Goal: Navigation & Orientation: Go to known website

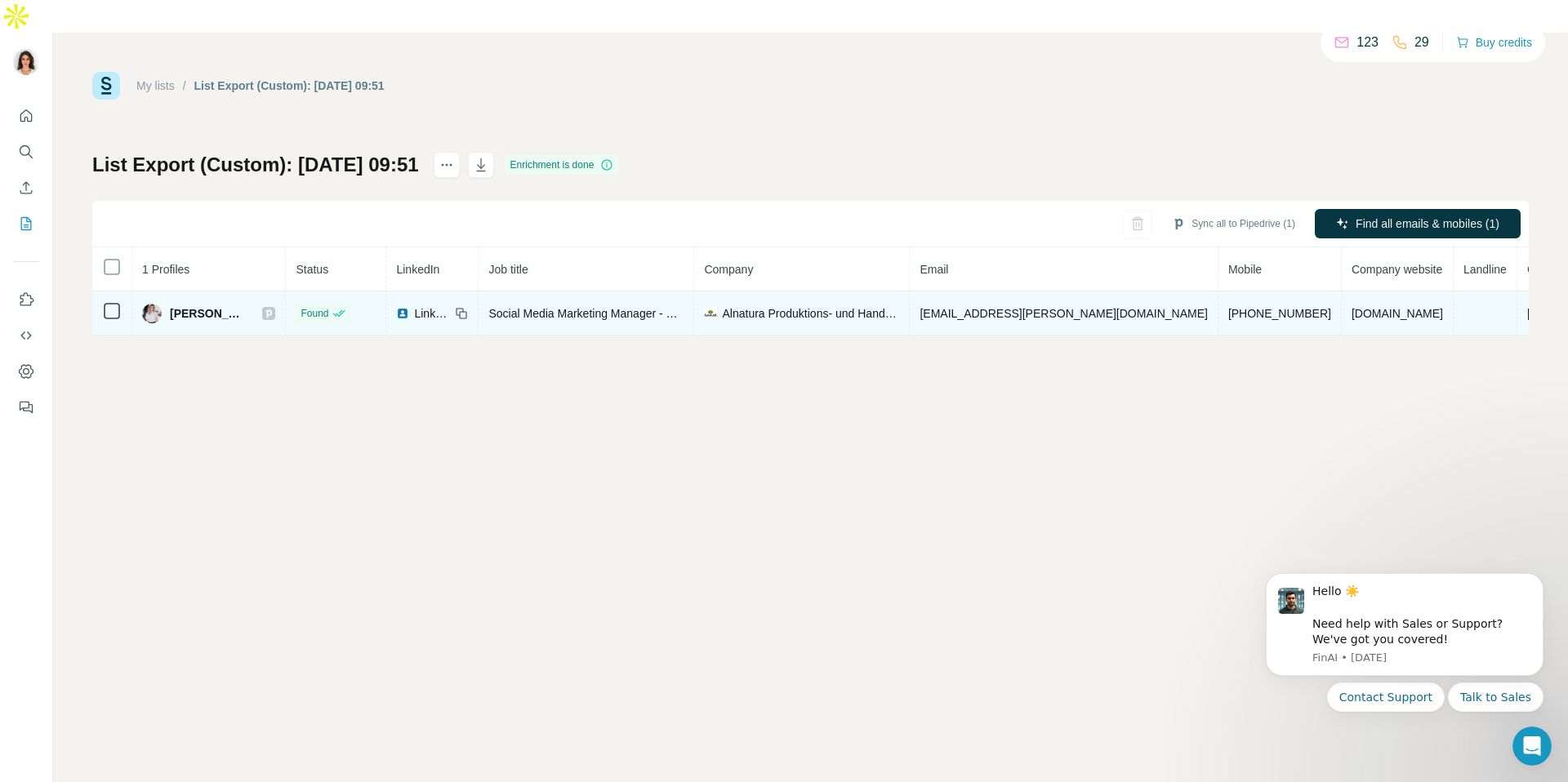
click at [447, 305] on span "LinkedIn" at bounding box center [432, 313] width 36 height 16
click at [450, 305] on span "LinkedIn" at bounding box center [432, 313] width 36 height 16
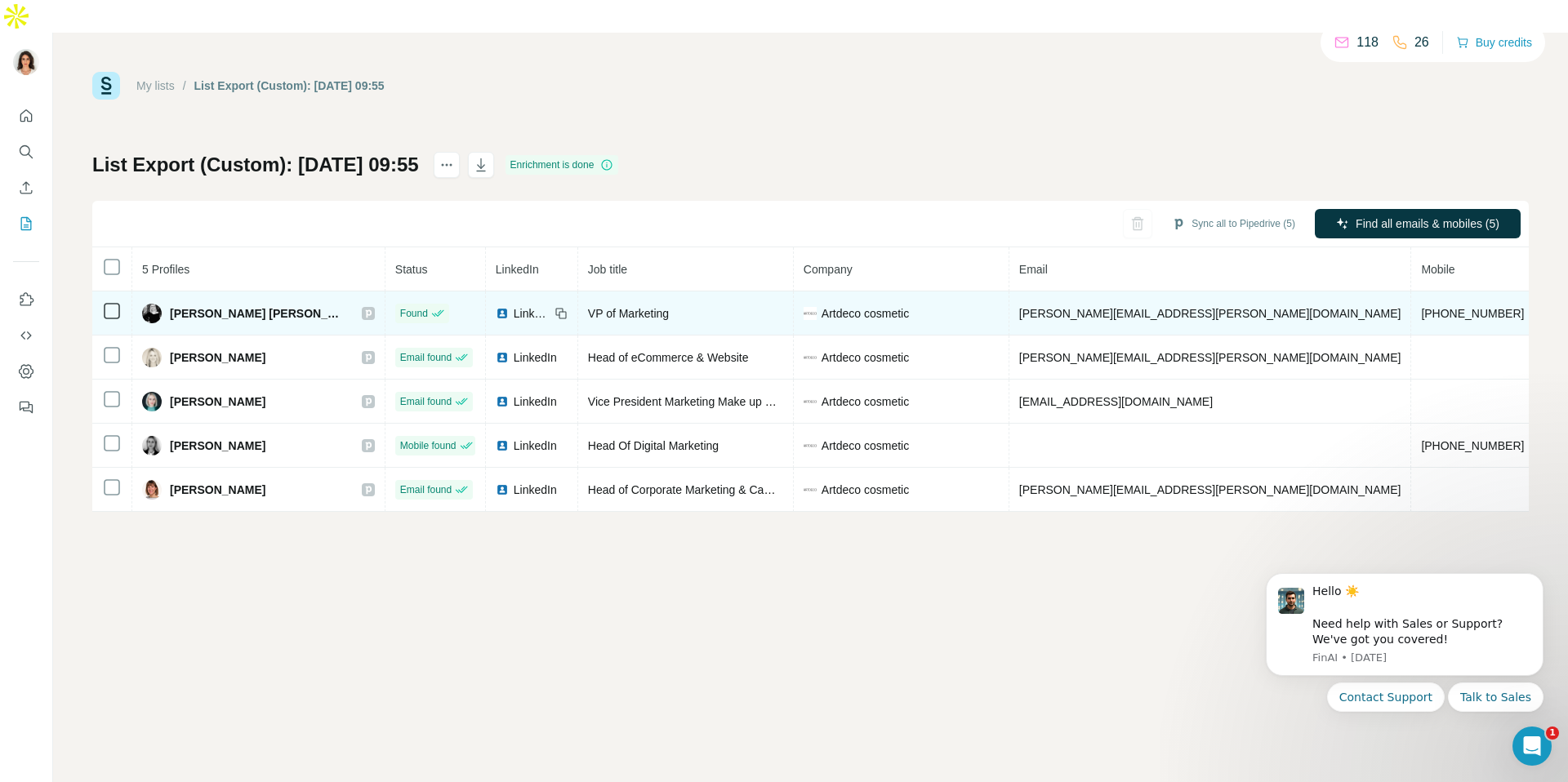
click at [514, 305] on span "LinkedIn" at bounding box center [532, 313] width 36 height 16
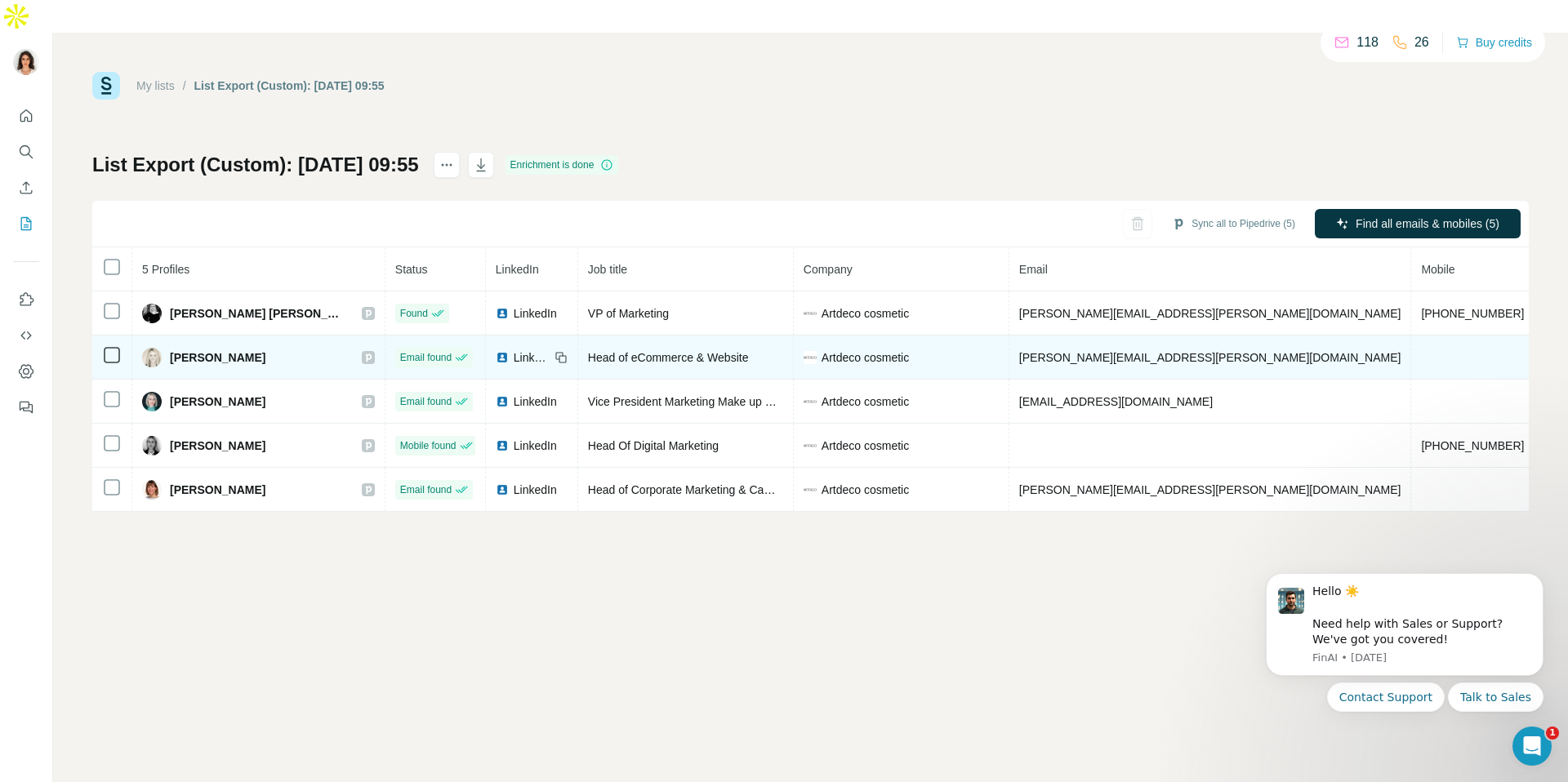
click at [514, 349] on span "LinkedIn" at bounding box center [532, 357] width 36 height 16
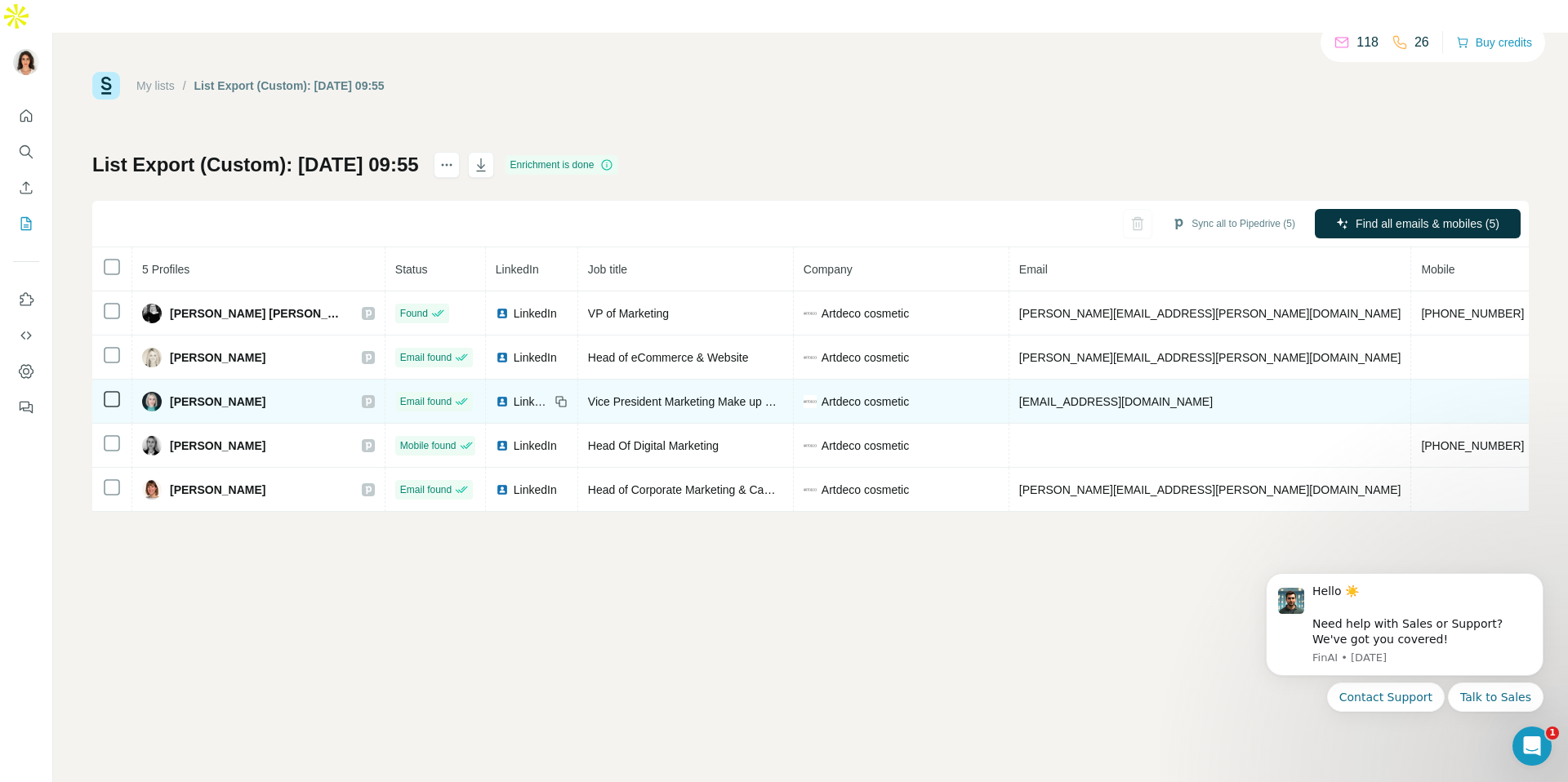
click at [514, 393] on span "LinkedIn" at bounding box center [532, 401] width 36 height 16
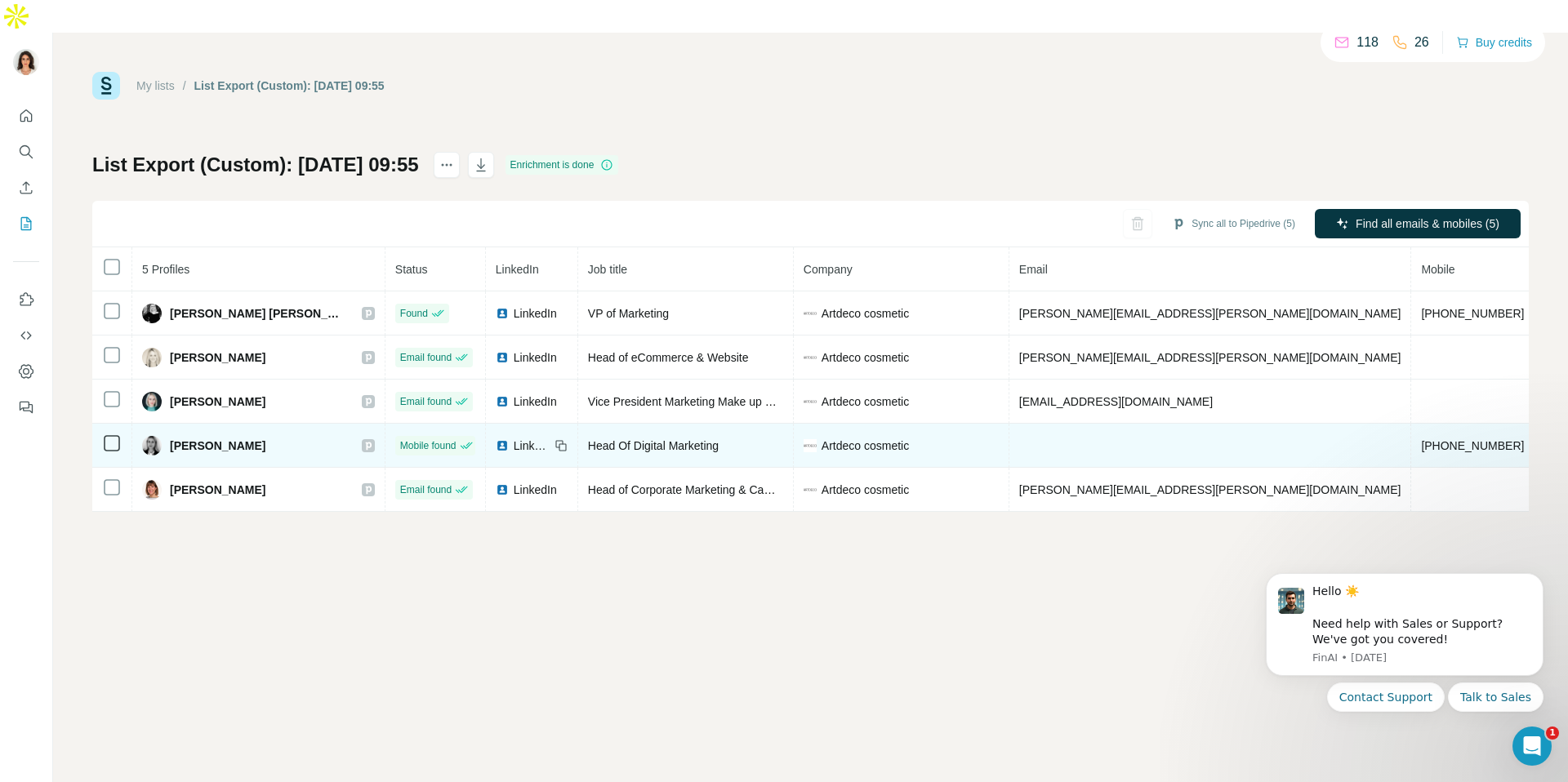
click at [514, 437] on span "LinkedIn" at bounding box center [532, 445] width 36 height 16
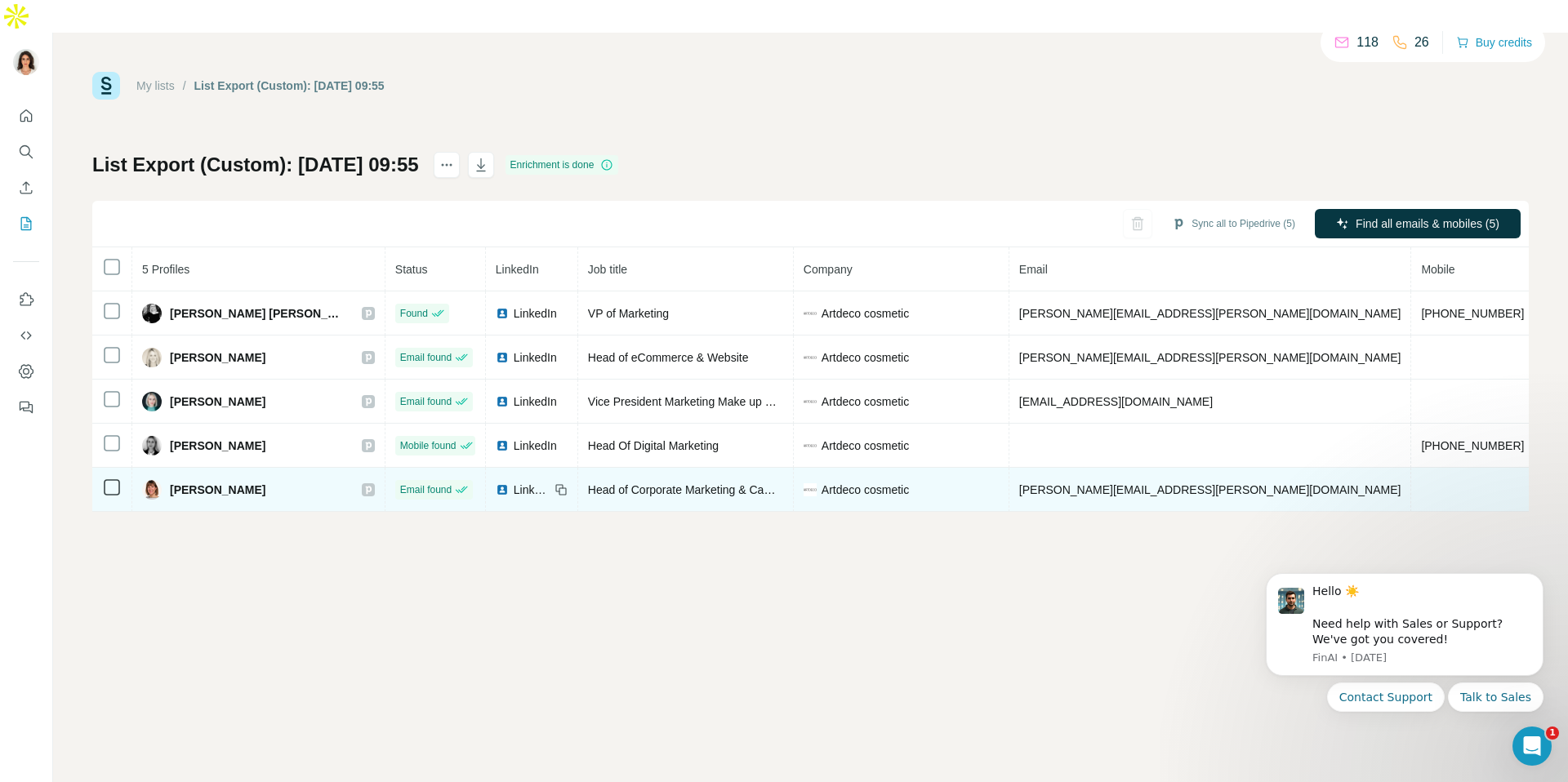
click at [514, 482] on span "LinkedIn" at bounding box center [532, 490] width 36 height 16
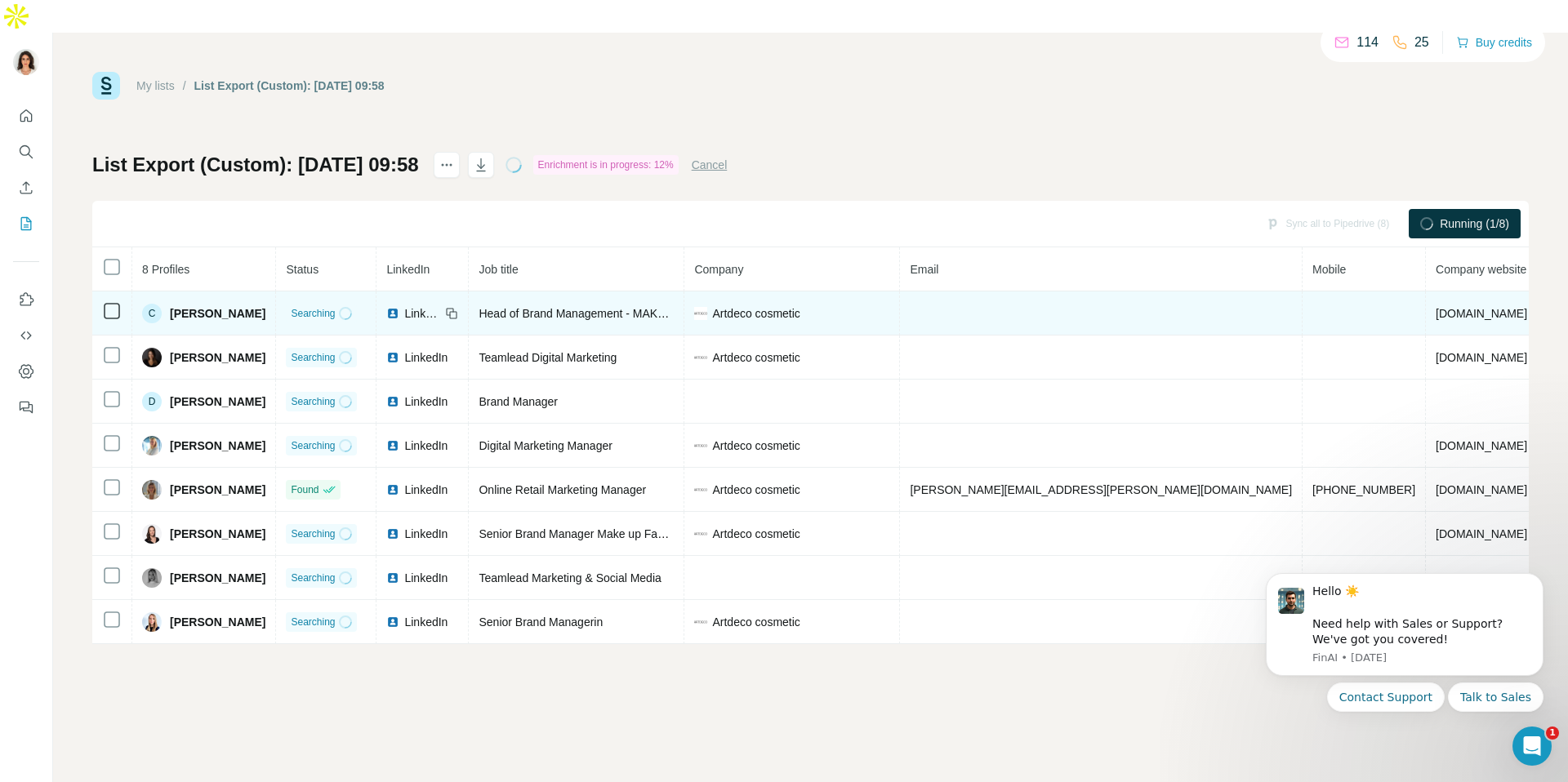
click at [431, 305] on span "LinkedIn" at bounding box center [423, 313] width 36 height 16
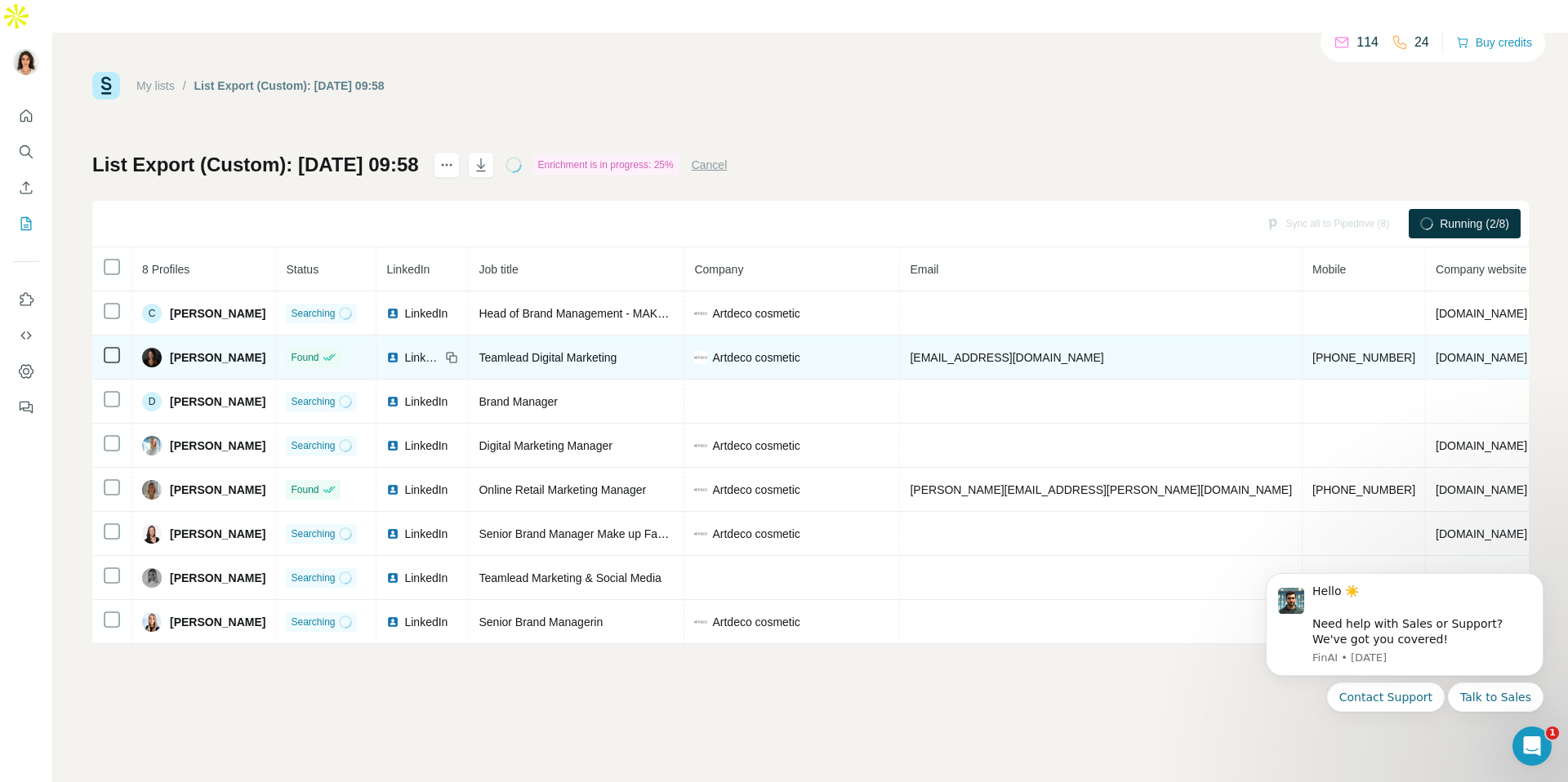
click at [422, 349] on span "LinkedIn" at bounding box center [423, 357] width 36 height 16
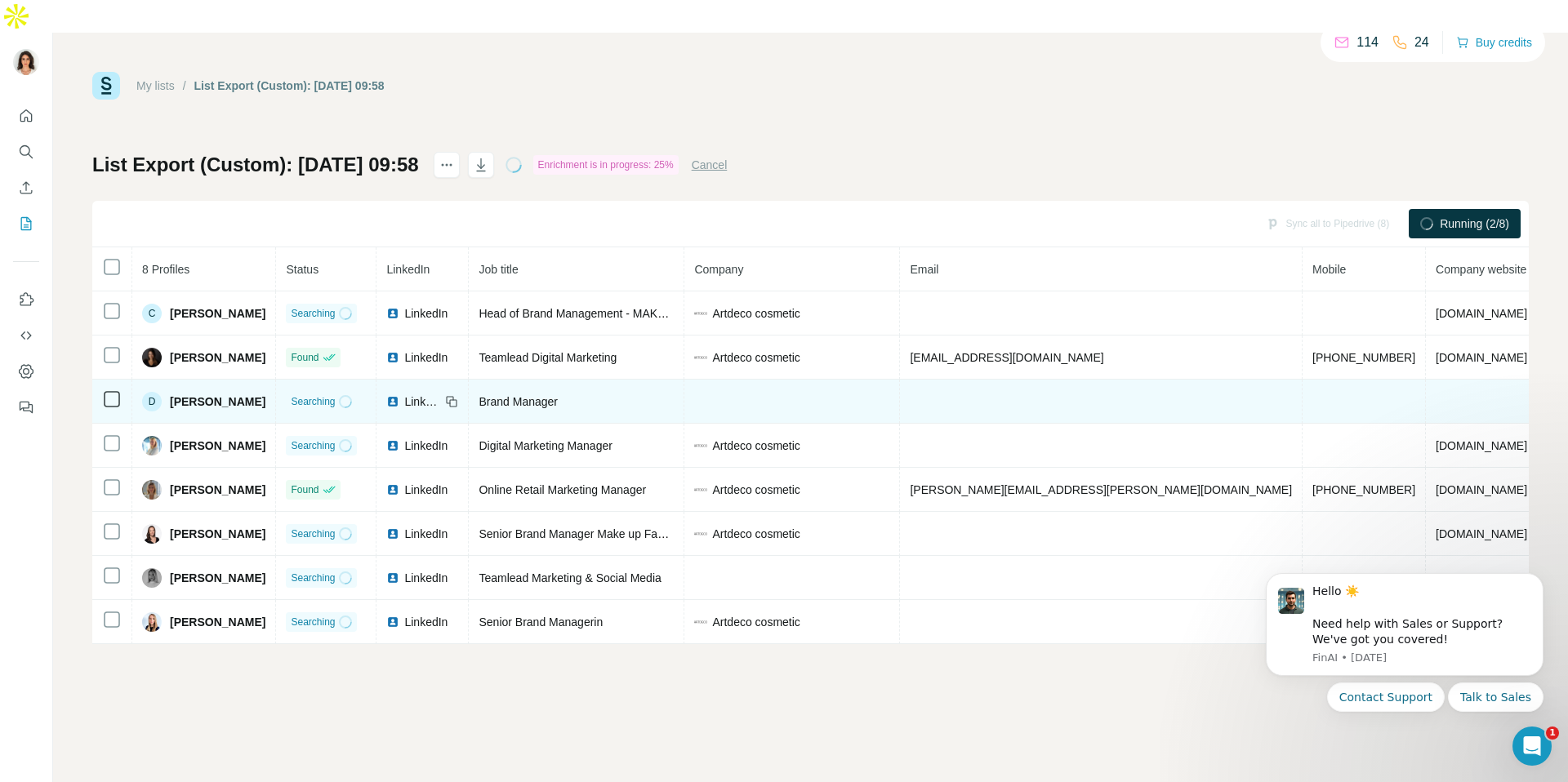
click at [440, 393] on span "LinkedIn" at bounding box center [423, 401] width 36 height 16
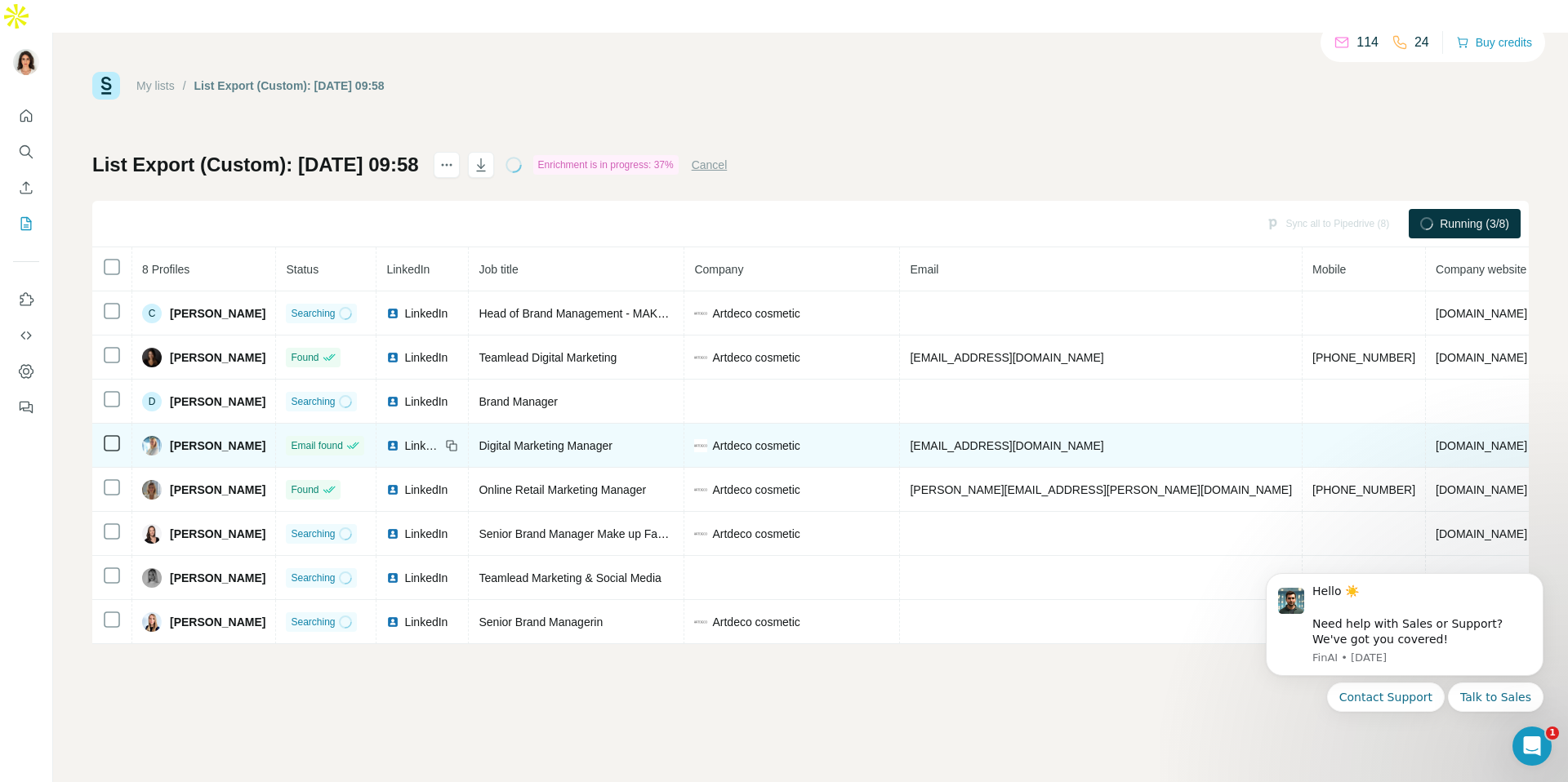
click at [437, 437] on span "LinkedIn" at bounding box center [423, 445] width 36 height 16
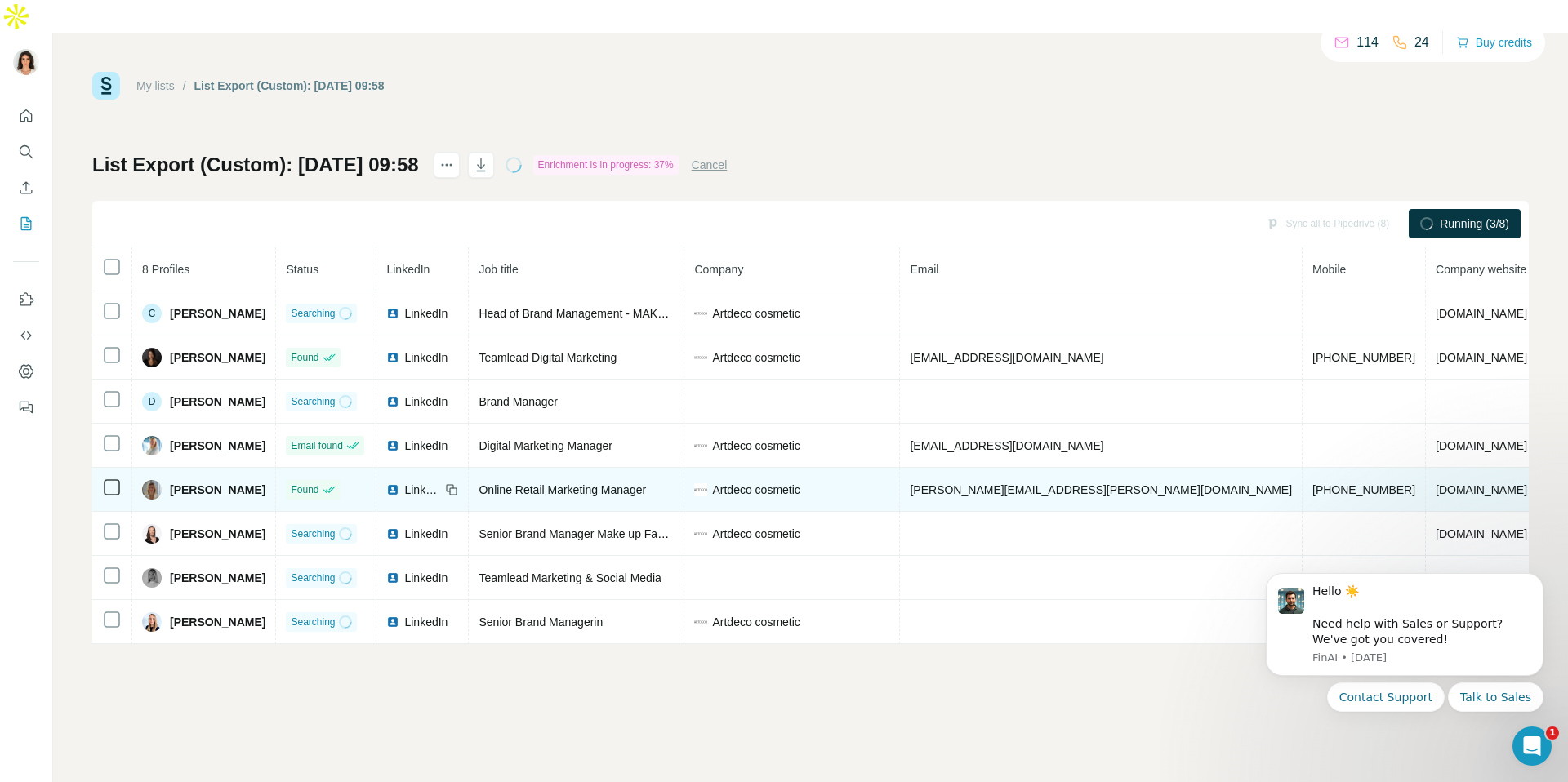
click at [423, 482] on span "LinkedIn" at bounding box center [423, 490] width 36 height 16
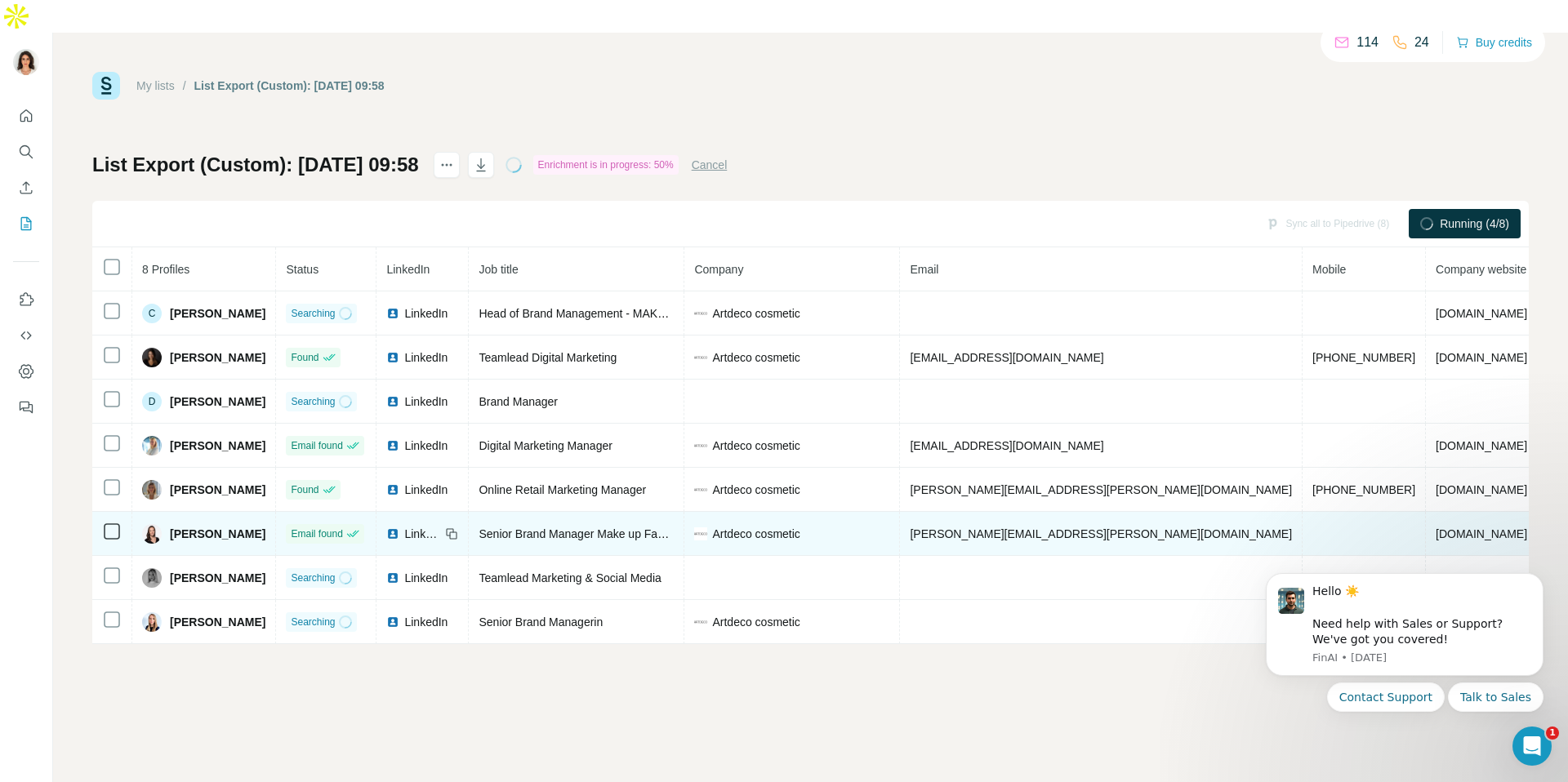
click at [430, 526] on span "LinkedIn" at bounding box center [423, 534] width 36 height 16
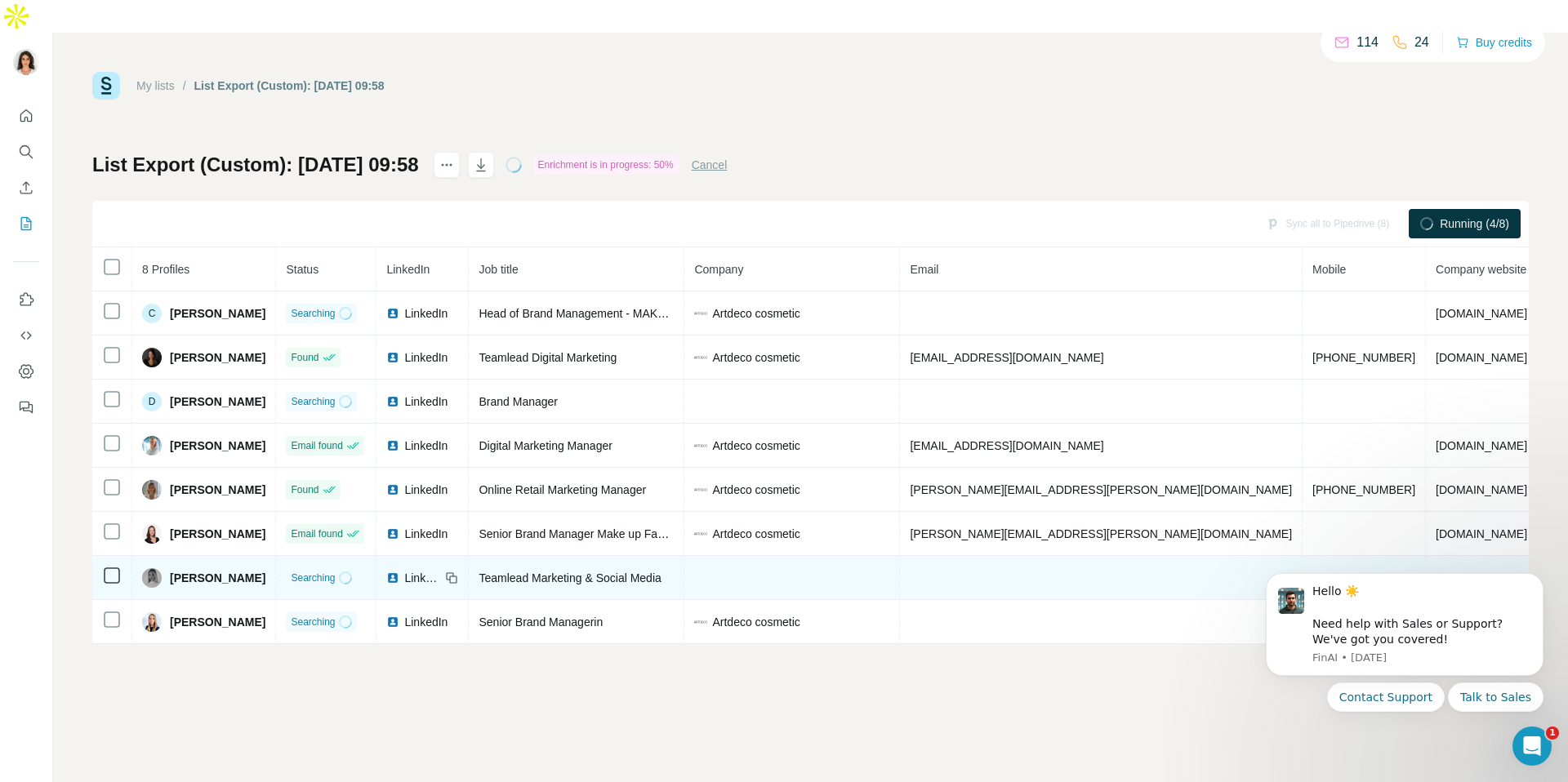
click at [433, 570] on span "LinkedIn" at bounding box center [423, 578] width 36 height 16
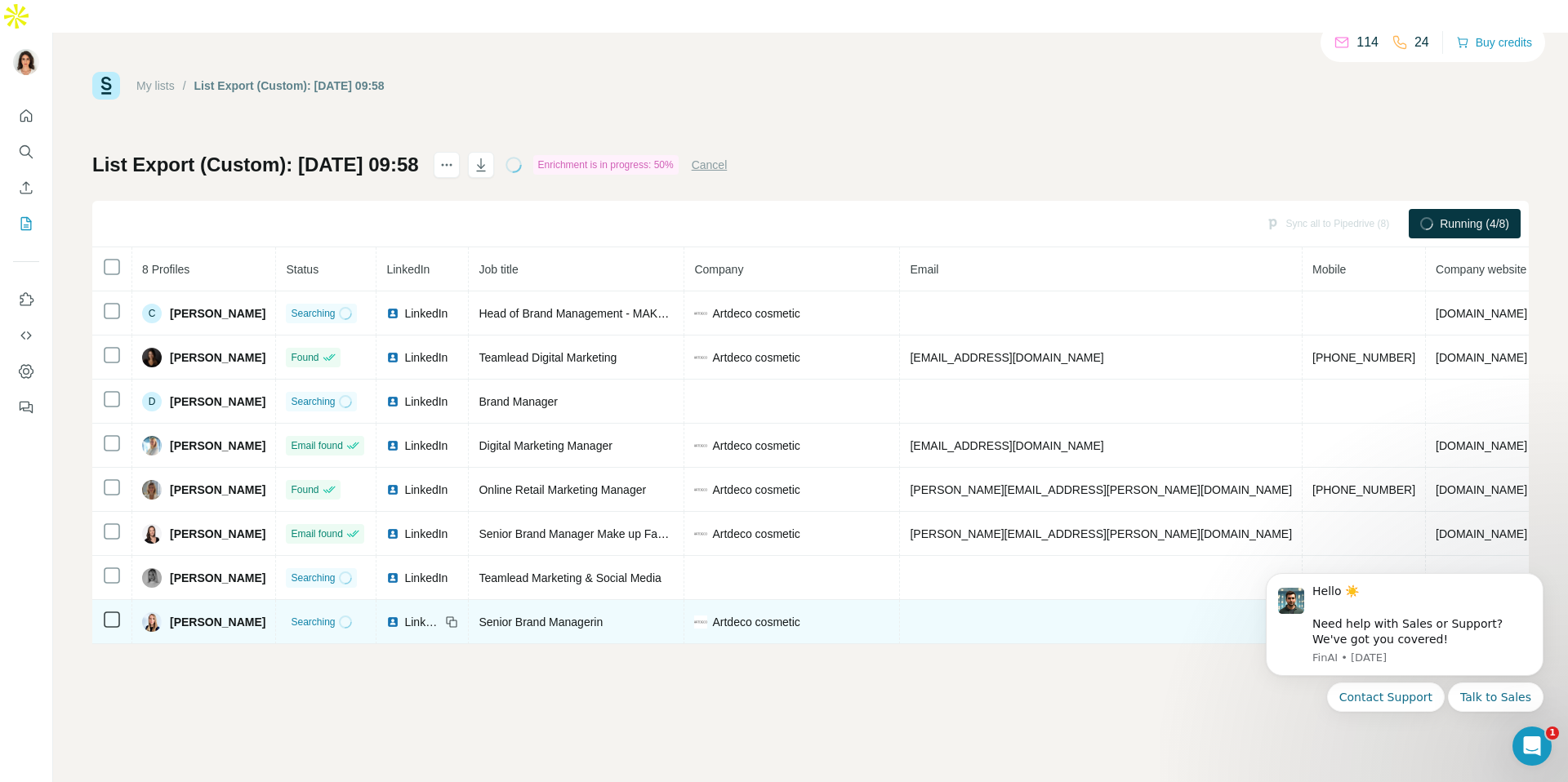
click at [399, 616] on img at bounding box center [392, 622] width 13 height 13
